Goal: Information Seeking & Learning: Understand process/instructions

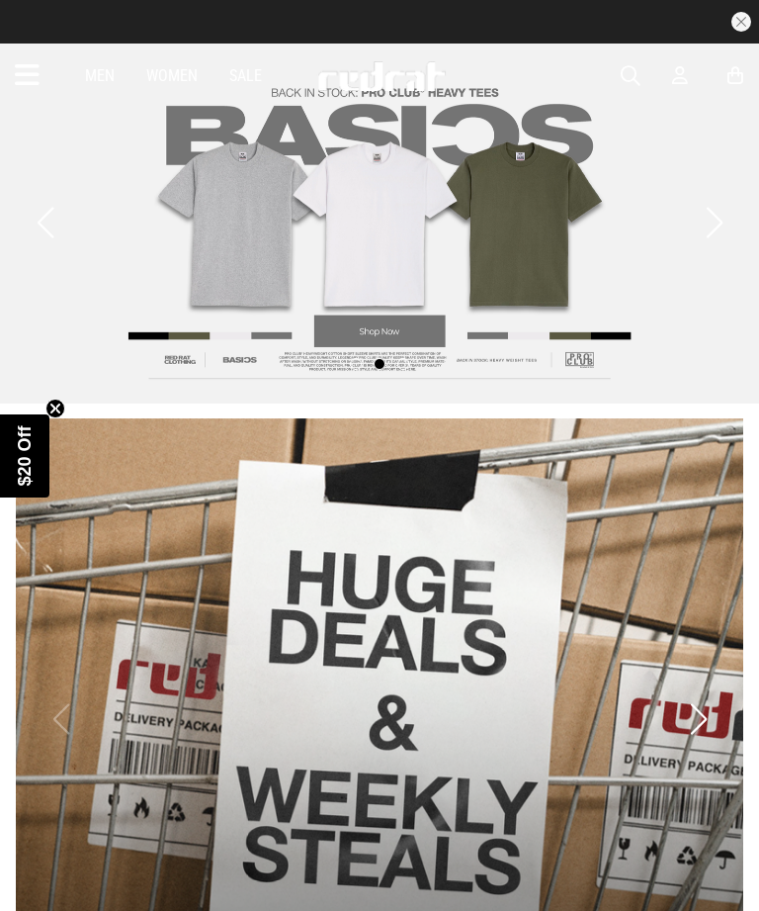
click at [27, 60] on icon at bounding box center [27, 75] width 25 height 33
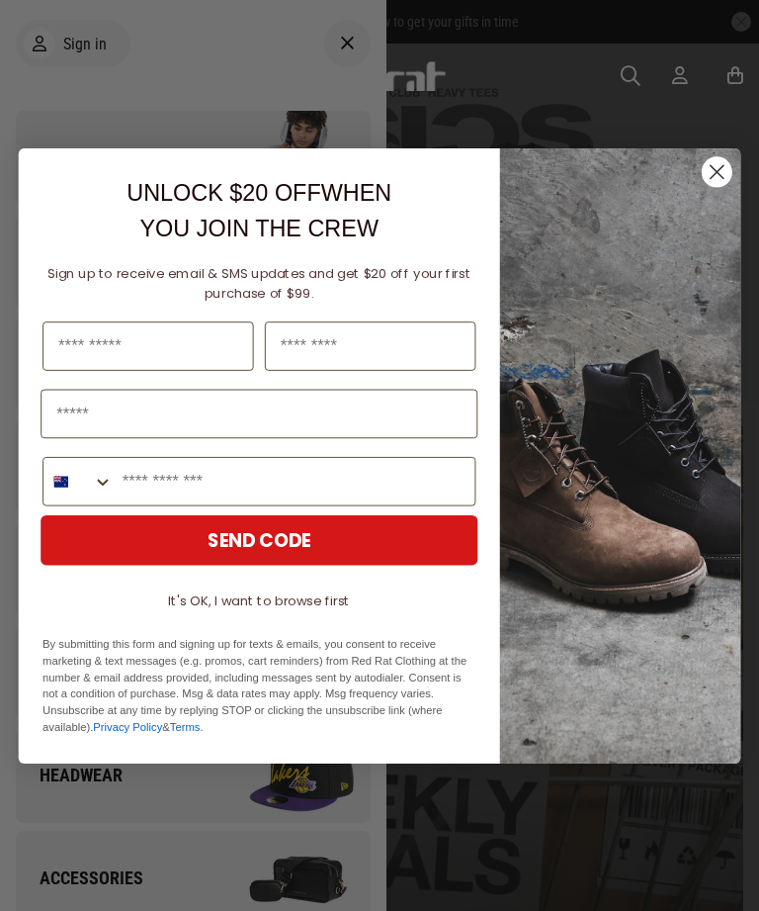
click at [595, 318] on img "POPUP Form" at bounding box center [620, 455] width 241 height 615
click at [718, 176] on circle "Close dialog" at bounding box center [717, 171] width 31 height 31
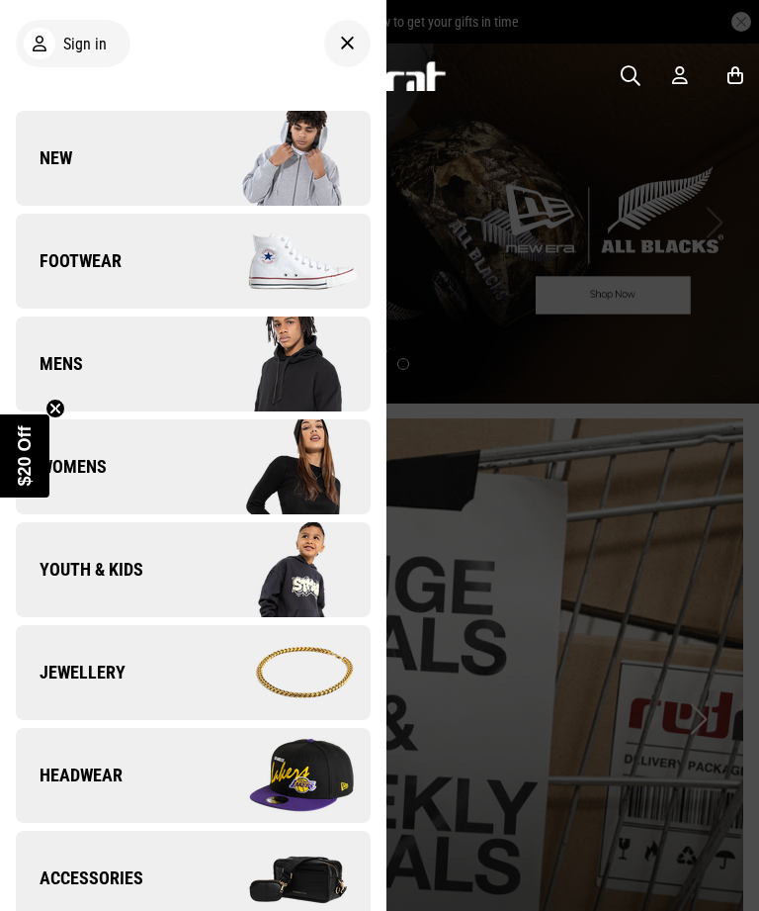
click at [95, 48] on span "Sign in" at bounding box center [85, 44] width 44 height 19
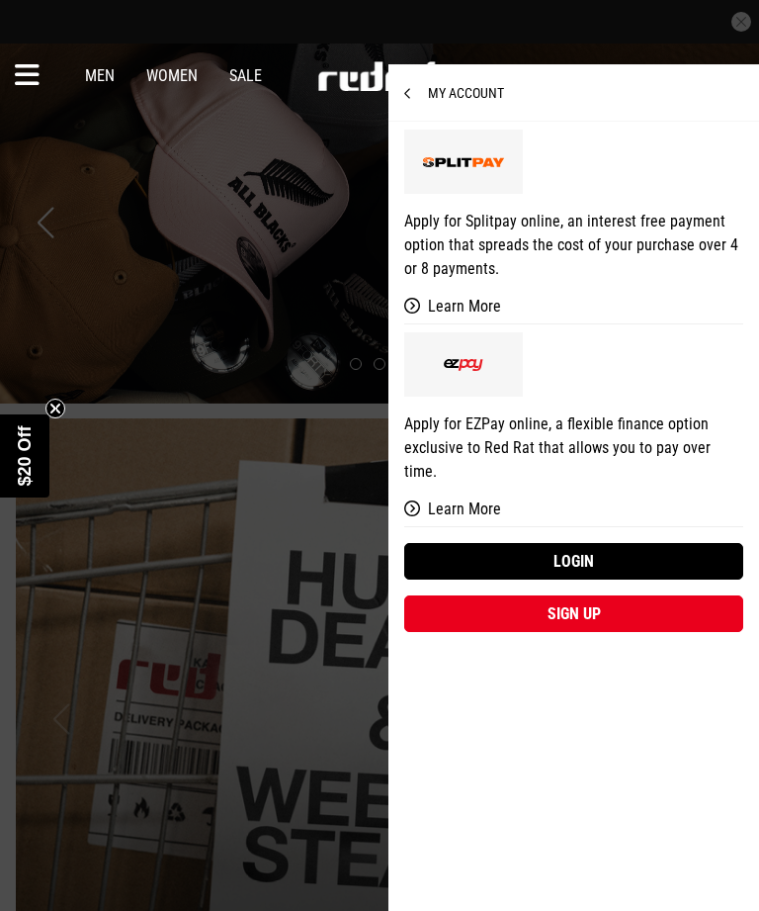
click at [642, 543] on link "Login" at bounding box center [573, 561] width 339 height 37
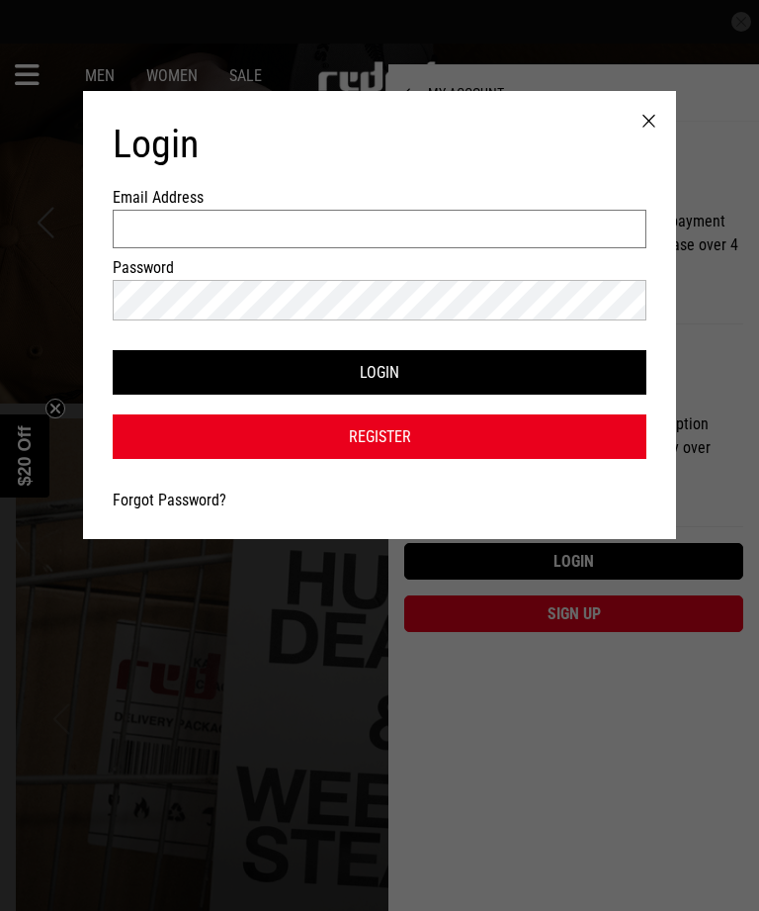
click at [415, 224] on input "Email Address" at bounding box center [380, 229] width 534 height 39
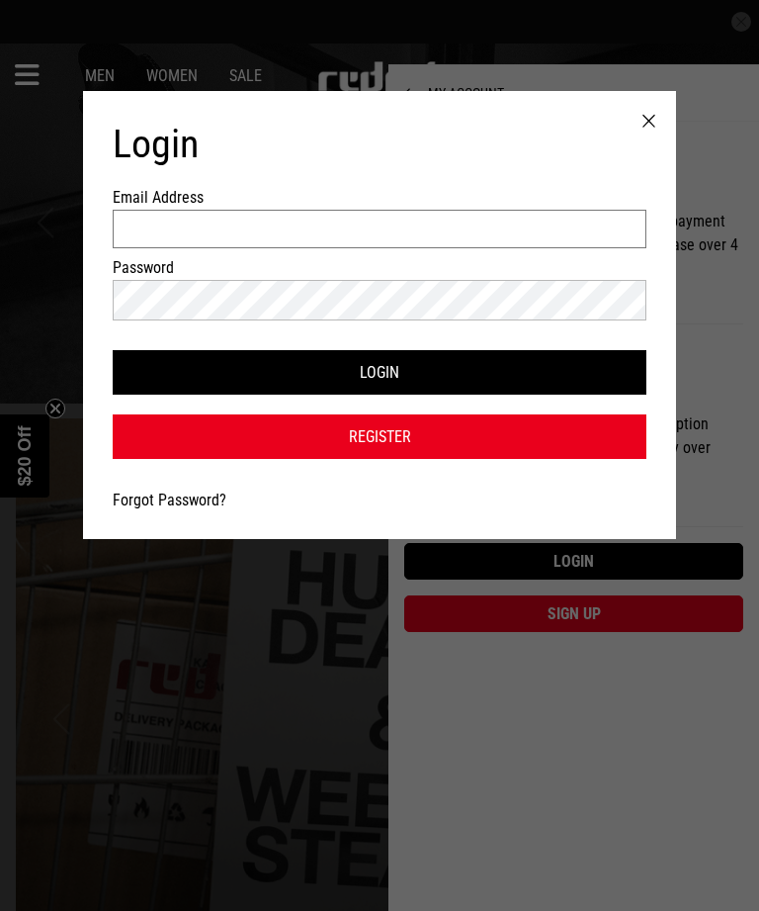
type input "*"
click at [632, 131] on div at bounding box center [649, 121] width 54 height 61
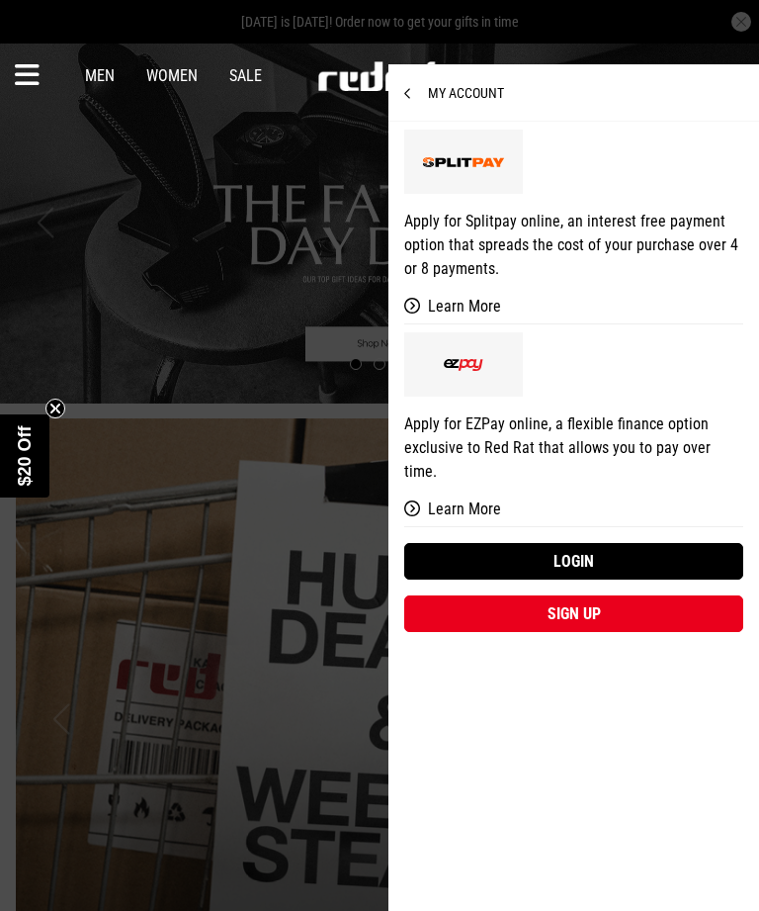
click at [656, 138] on link "Apply for Splitpay online, an interest free payment option that spreads the cos…" at bounding box center [573, 223] width 339 height 203
